Goal: Task Accomplishment & Management: Complete application form

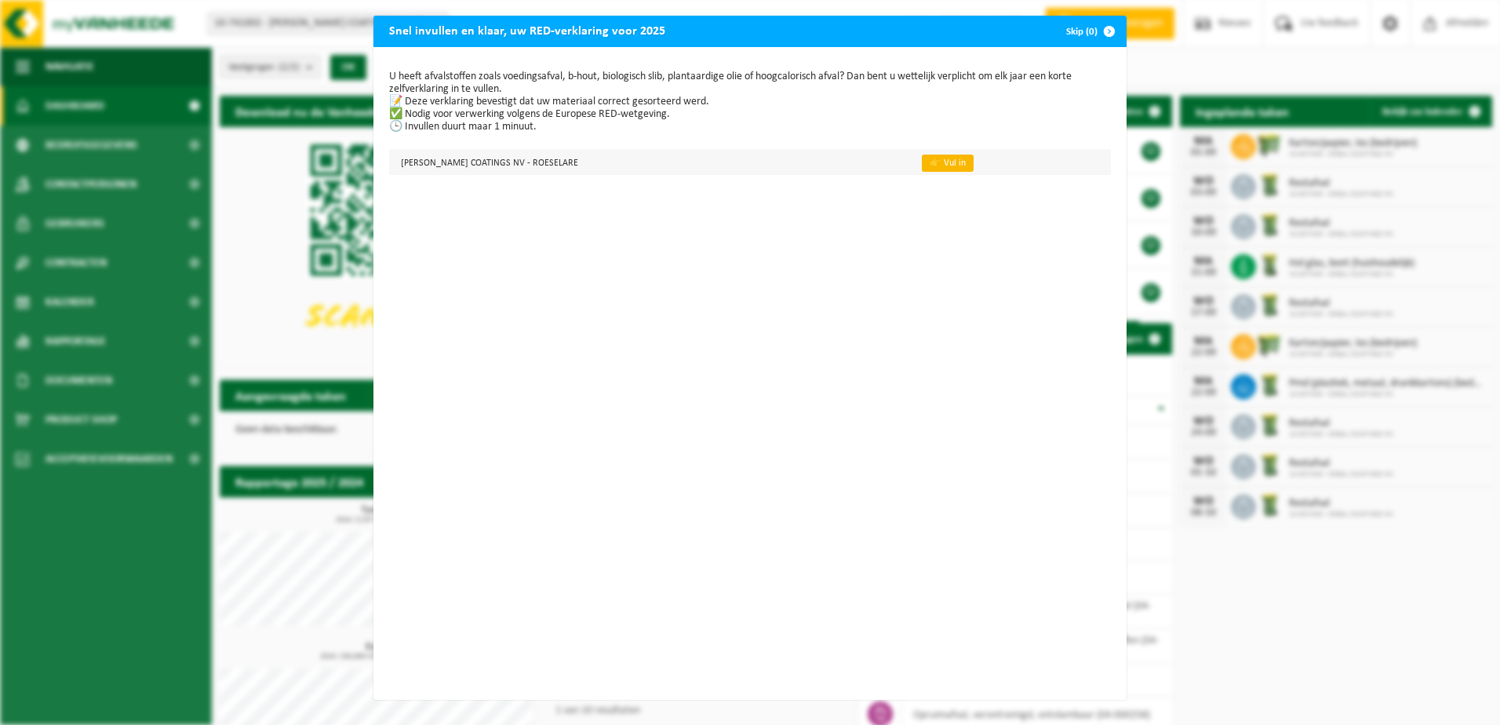
click at [922, 162] on link "👉 Vul in" at bounding box center [948, 163] width 52 height 17
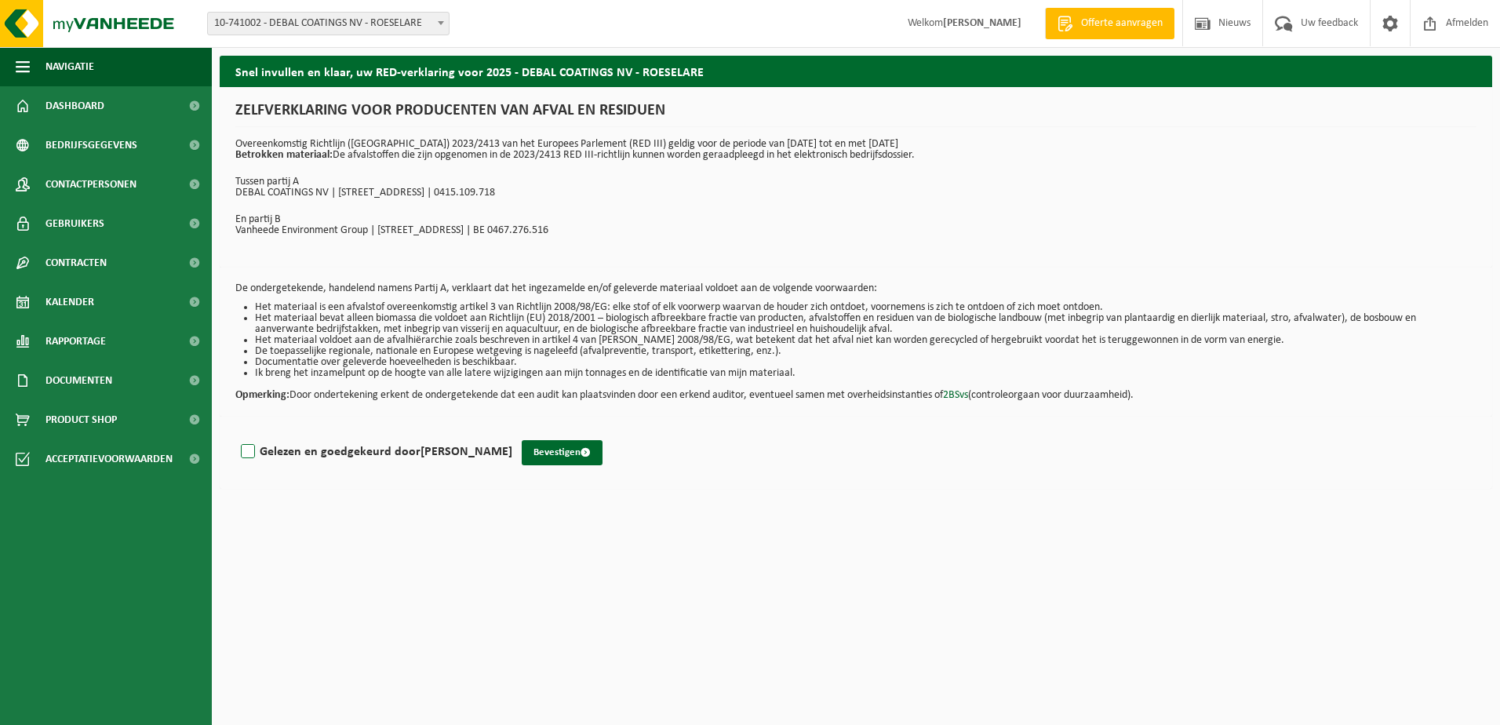
click at [249, 454] on label "Gelezen en goedgekeurd door PETER SANTY" at bounding box center [375, 452] width 275 height 24
click at [512, 432] on input "Gelezen en goedgekeurd door PETER SANTY" at bounding box center [512, 431] width 1 height 1
checkbox input "true"
click at [528, 455] on button "Bevestigen" at bounding box center [562, 452] width 81 height 25
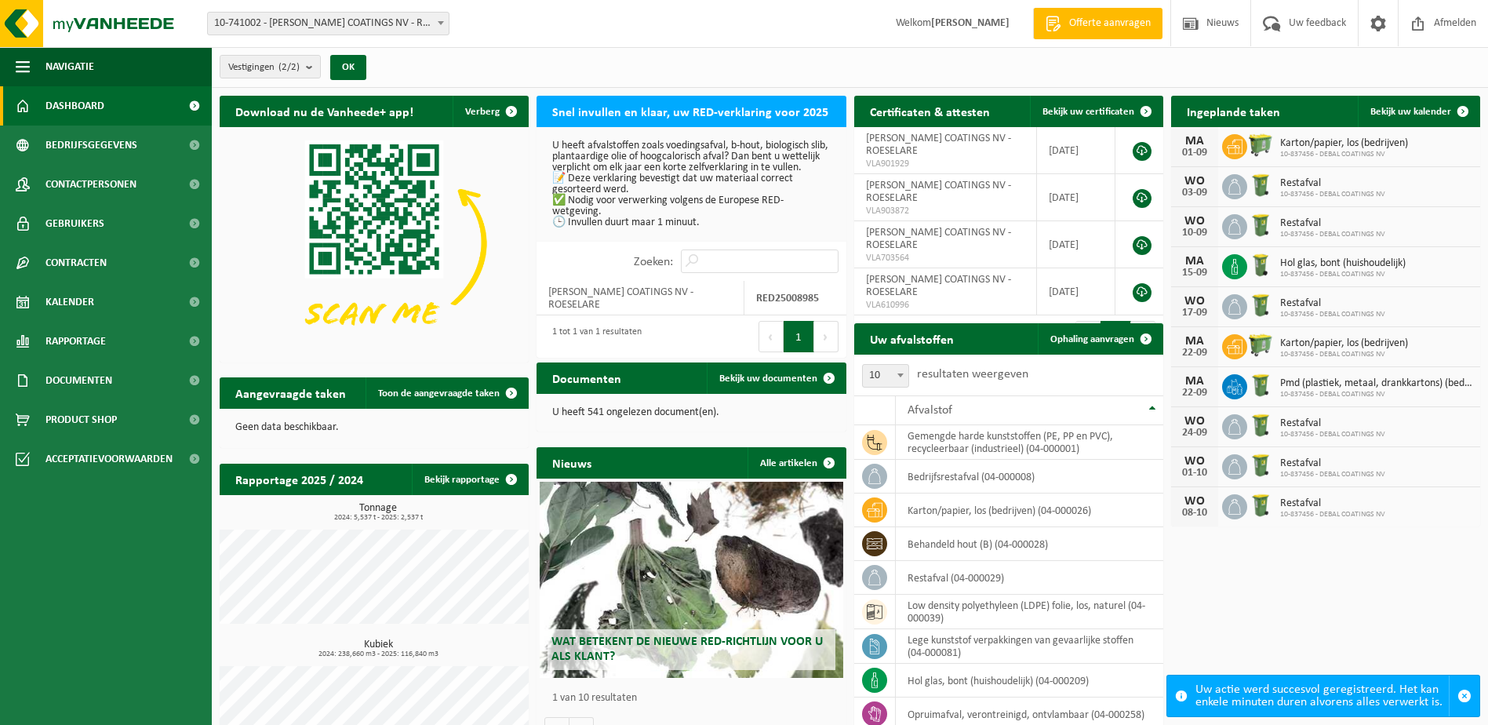
click at [687, 190] on p "U heeft afvalstoffen zoals voedingsafval, b-hout, biologisch slib, plantaardige…" at bounding box center [691, 184] width 278 height 88
click at [709, 273] on input "Zoeken:" at bounding box center [760, 261] width 158 height 24
click at [597, 322] on div "1 tot 1 van 1 resultaten" at bounding box center [592, 336] width 97 height 35
click at [599, 324] on div "1 tot 1 van 1 resultaten" at bounding box center [592, 336] width 97 height 35
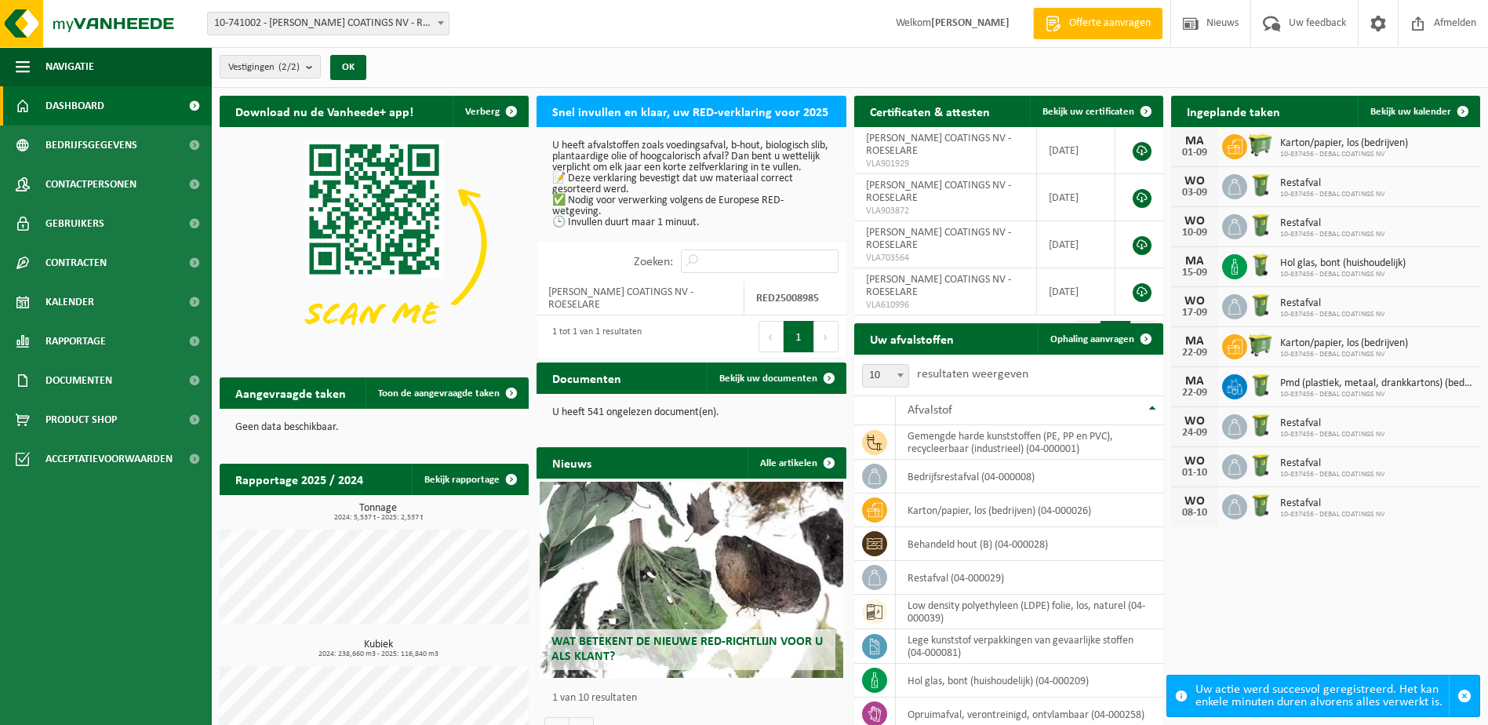
click at [1353, 705] on div "Uw actie werd succesvol geregistreerd. Het kan enkele minuten duren alvorens al…" at bounding box center [1322, 695] width 253 height 41
click at [1460, 18] on span "Afmelden" at bounding box center [1455, 23] width 50 height 46
